Goal: Task Accomplishment & Management: Manage account settings

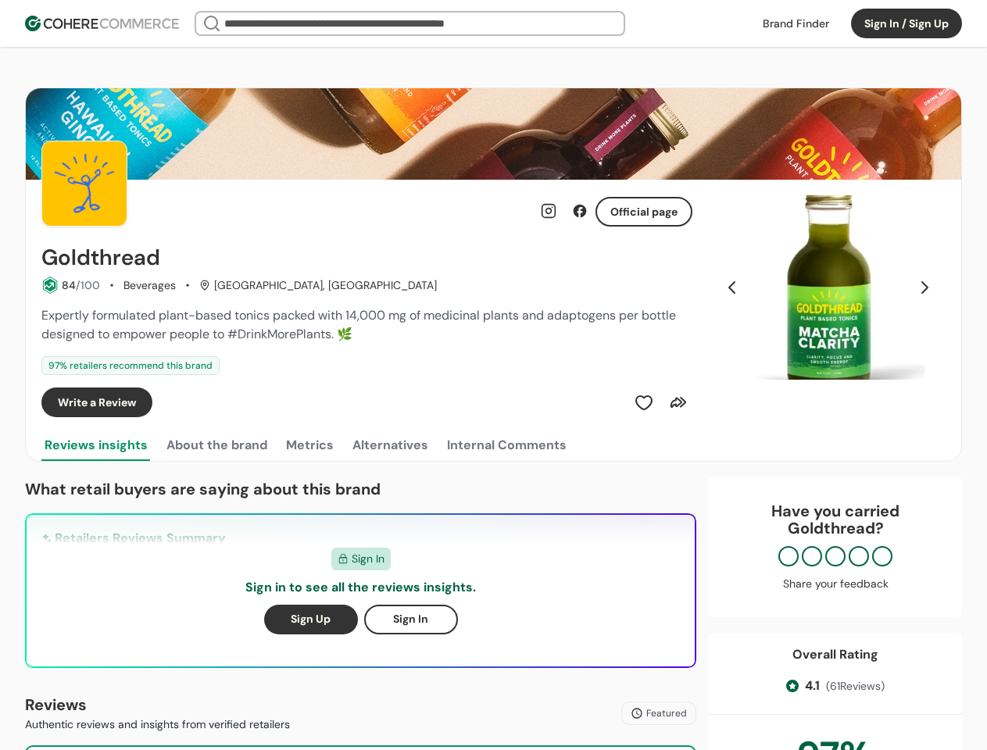
click at [493, 375] on div "97 % retailers recommend this brand" at bounding box center [366, 365] width 651 height 19
click at [907, 23] on button "Sign In / Sign Up" at bounding box center [906, 24] width 111 height 30
click at [70, 285] on div "Insights That Drive Success From trusted reviews to powerful sourcing tools, we…" at bounding box center [493, 375] width 987 height 750
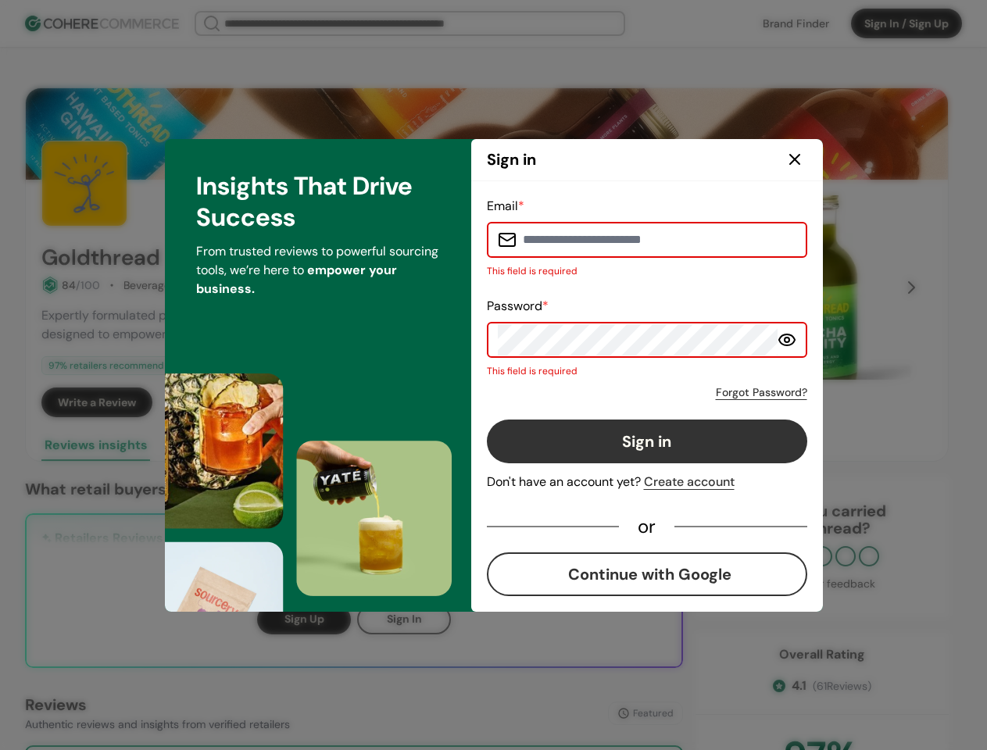
click at [678, 402] on div "Email * This field is required Password * This field is required Forgot Passwor…" at bounding box center [647, 396] width 320 height 399
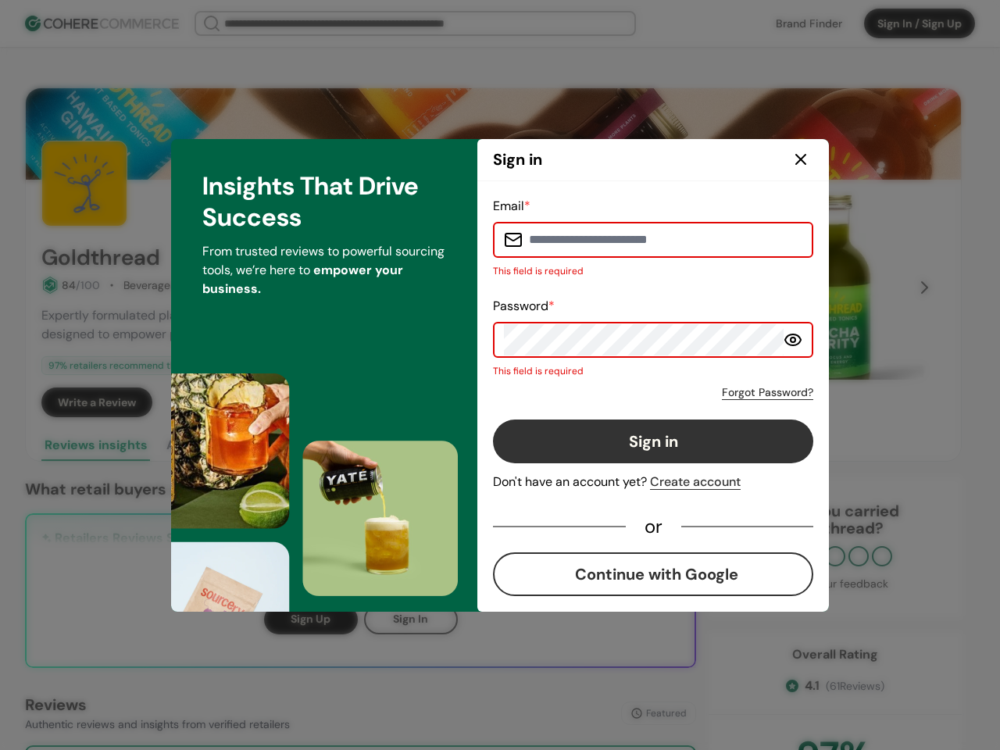
click at [828, 288] on div "Email * This field is required Password * This field is required Forgot Passwor…" at bounding box center [653, 396] width 352 height 431
click at [732, 288] on div "Email * This field is required Password * This field is required Forgot Passwor…" at bounding box center [653, 396] width 320 height 399
click at [216, 445] on div "Insights That Drive Success From trusted reviews to powerful sourcing tools, we…" at bounding box center [324, 375] width 306 height 473
